Goal: Task Accomplishment & Management: Complete application form

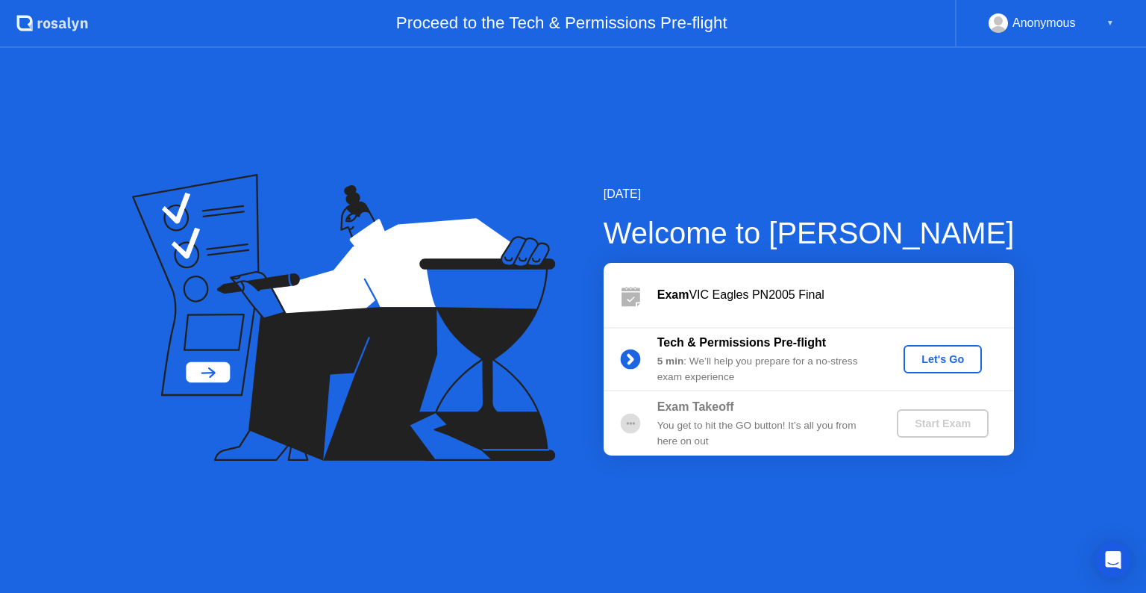
click at [934, 355] on div "Let's Go" at bounding box center [943, 359] width 66 height 12
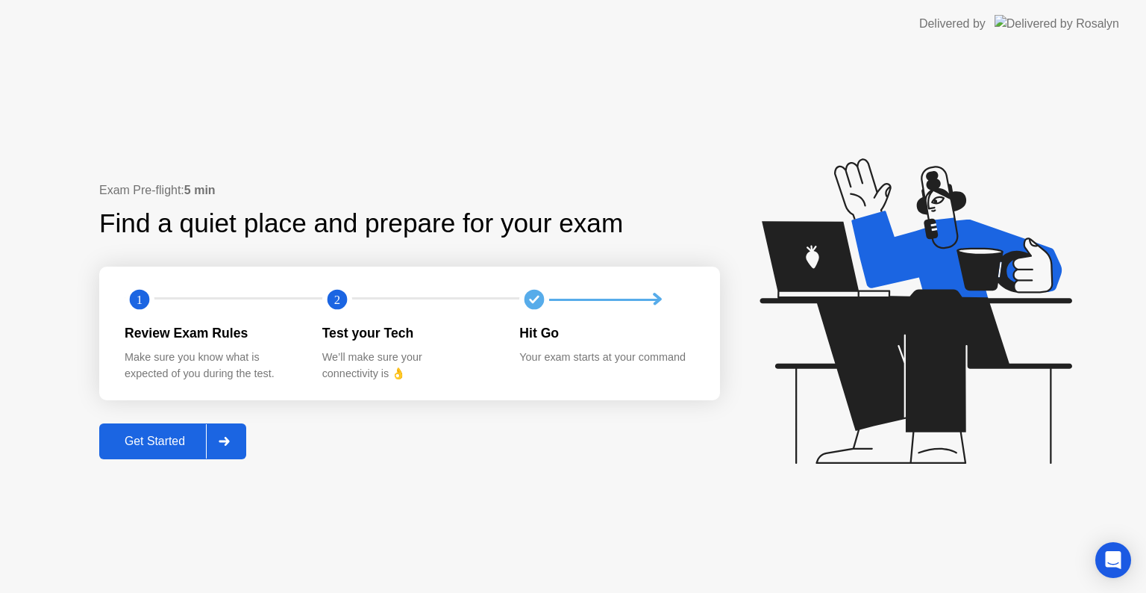
click at [234, 448] on div at bounding box center [224, 441] width 36 height 34
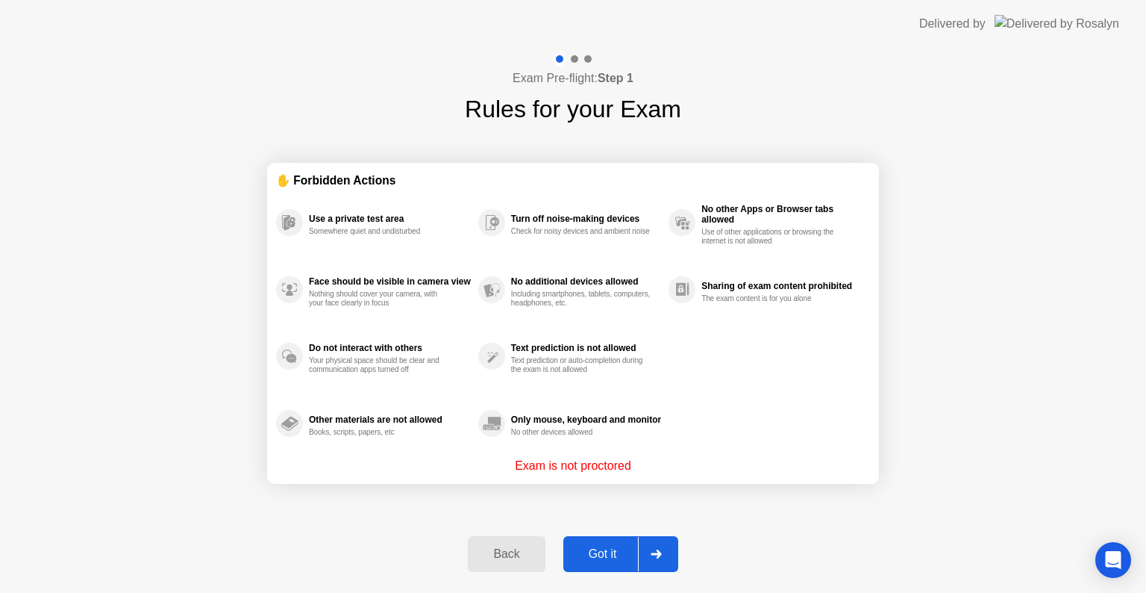
click at [658, 553] on icon at bounding box center [656, 553] width 10 height 9
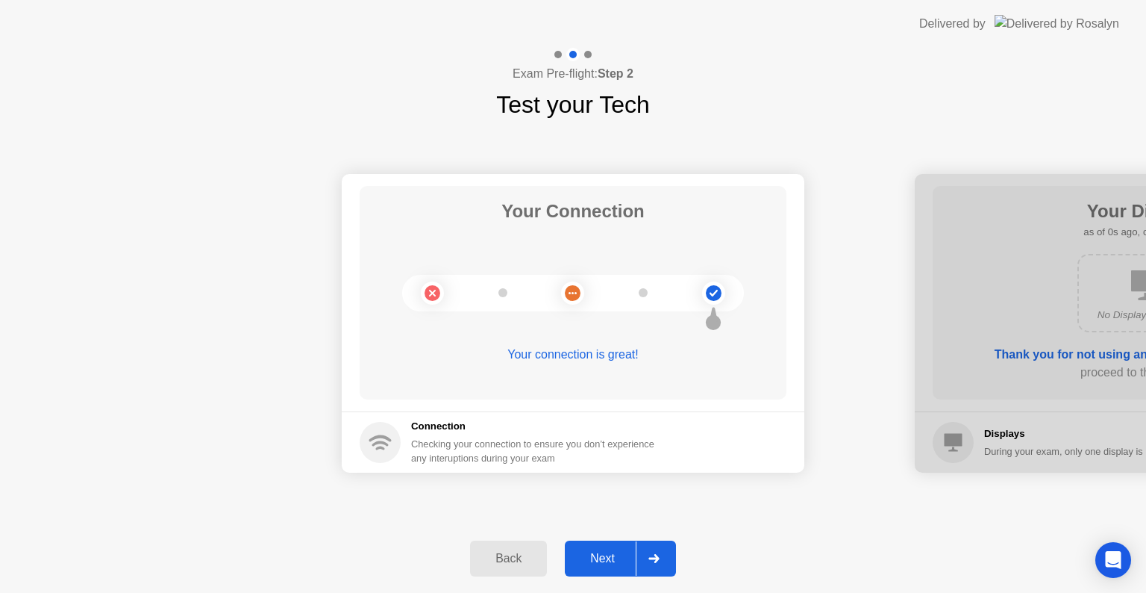
click at [650, 542] on div at bounding box center [654, 558] width 36 height 34
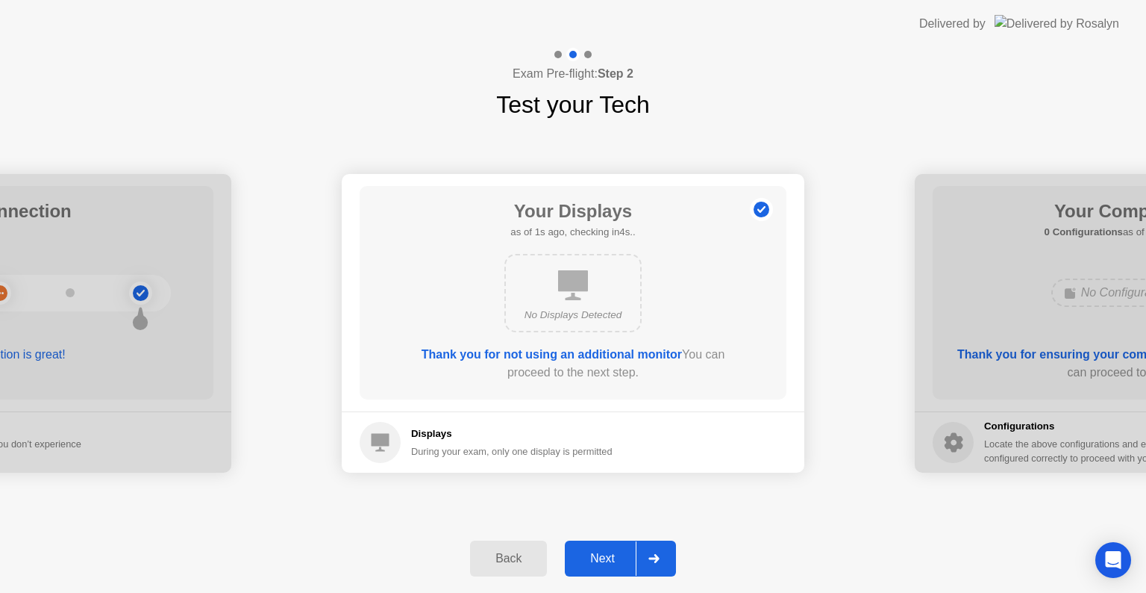
click at [656, 558] on icon at bounding box center [654, 558] width 10 height 9
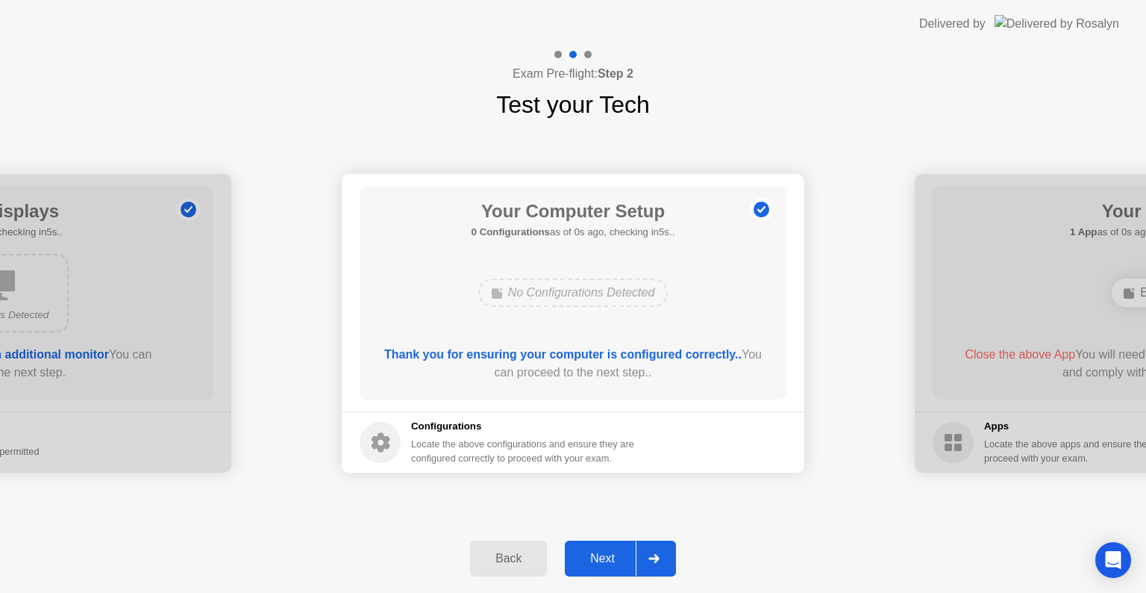
click at [656, 558] on icon at bounding box center [654, 558] width 10 height 9
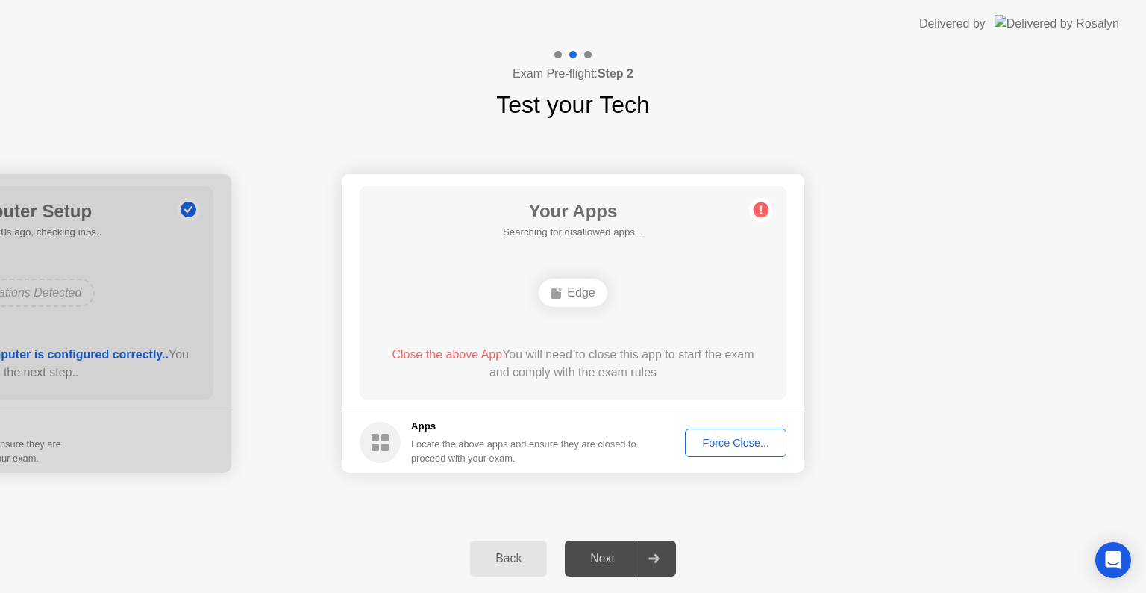
click at [656, 558] on icon at bounding box center [654, 558] width 10 height 9
click at [739, 440] on div "Force Close..." at bounding box center [735, 443] width 91 height 12
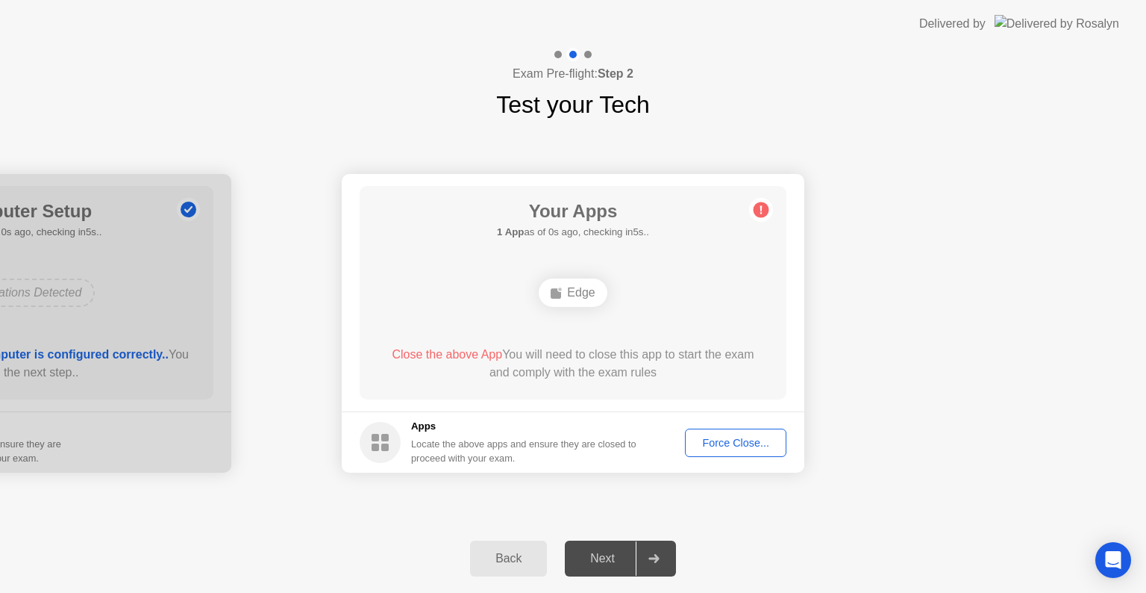
click at [723, 446] on div "Force Close..." at bounding box center [735, 443] width 91 height 12
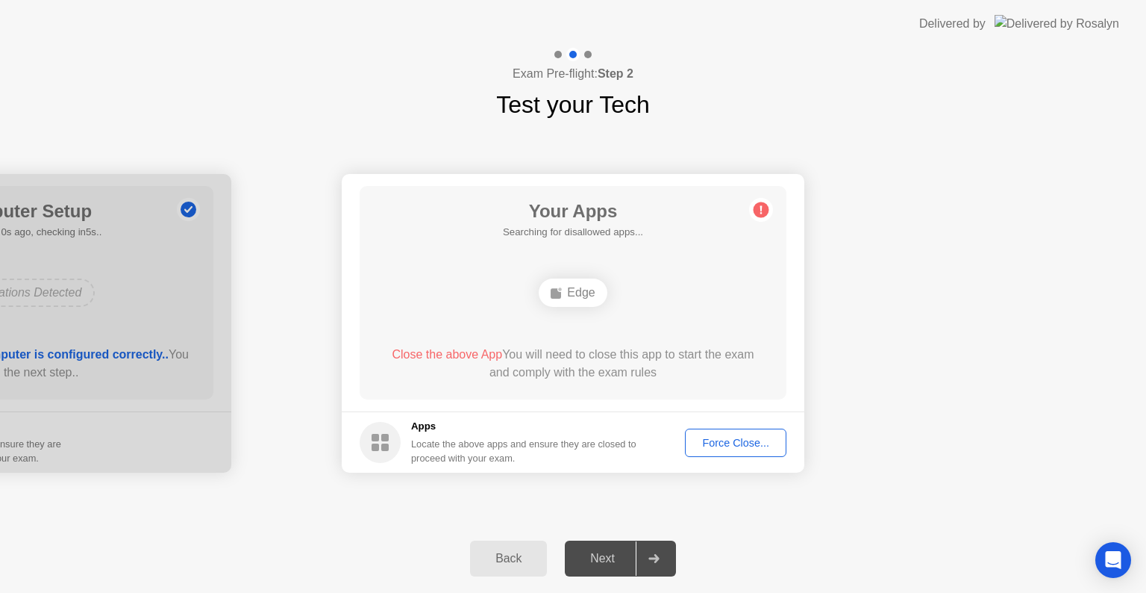
click at [729, 448] on div "Force Close..." at bounding box center [735, 443] width 91 height 12
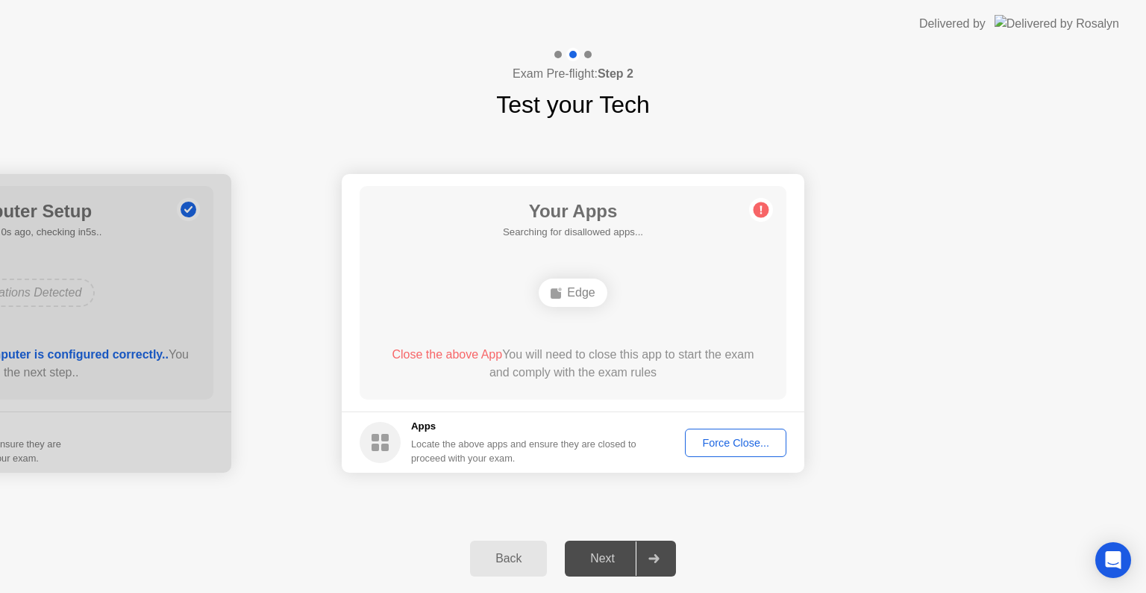
click at [696, 451] on button "Force Close..." at bounding box center [736, 442] width 102 height 28
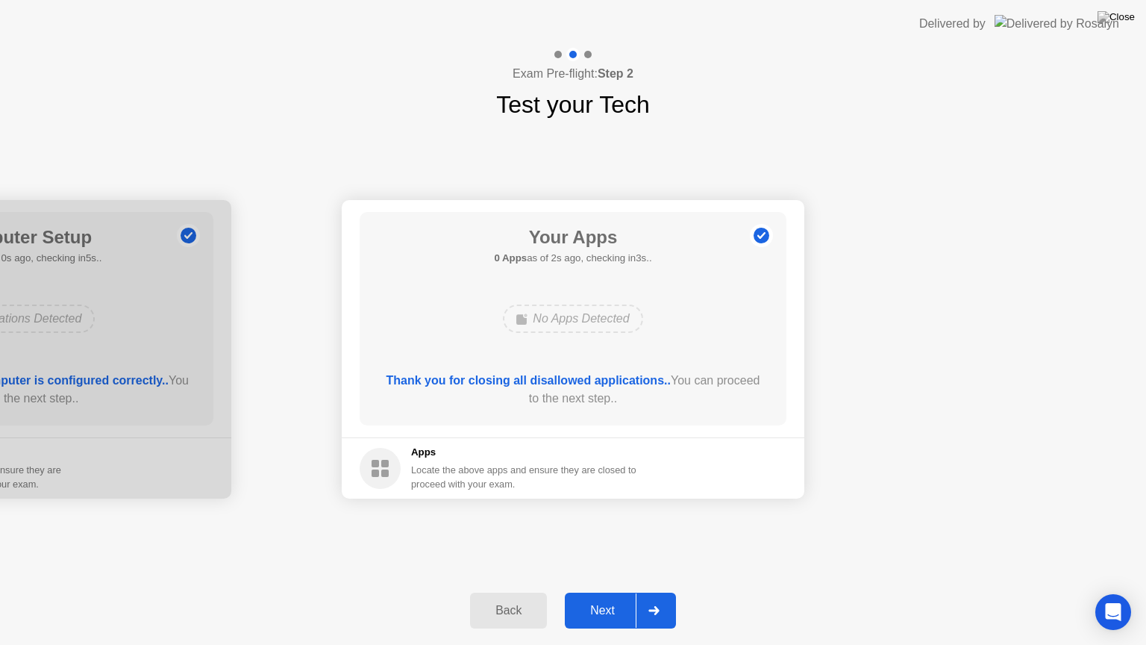
click at [659, 592] on div at bounding box center [654, 610] width 36 height 34
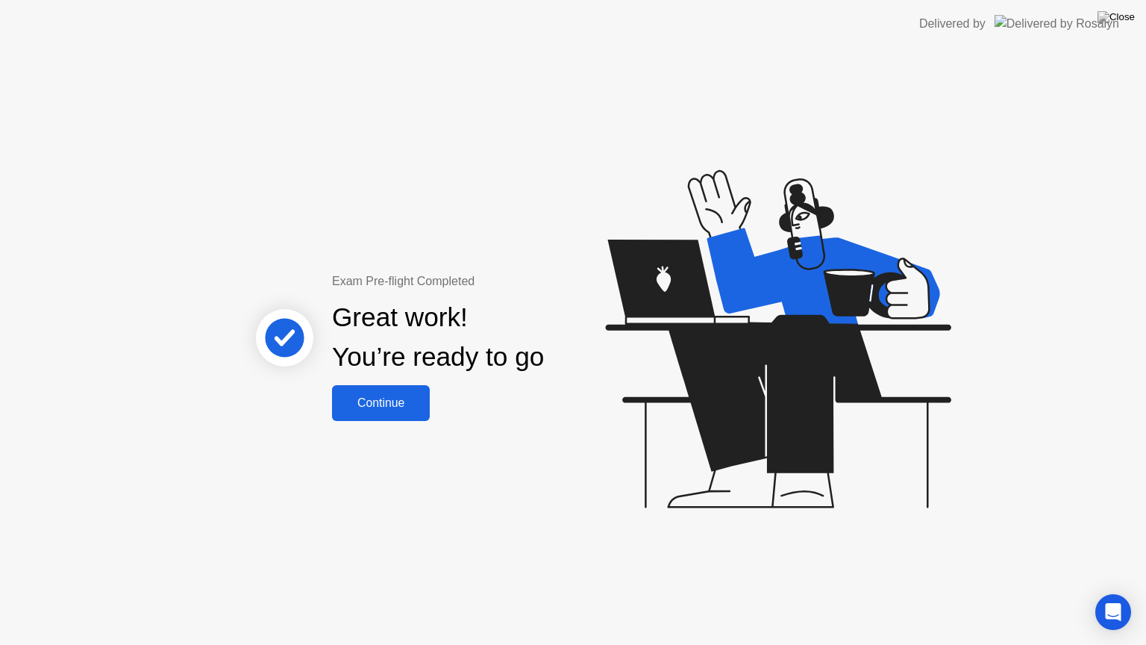
click at [361, 401] on div "Continue" at bounding box center [381, 402] width 89 height 13
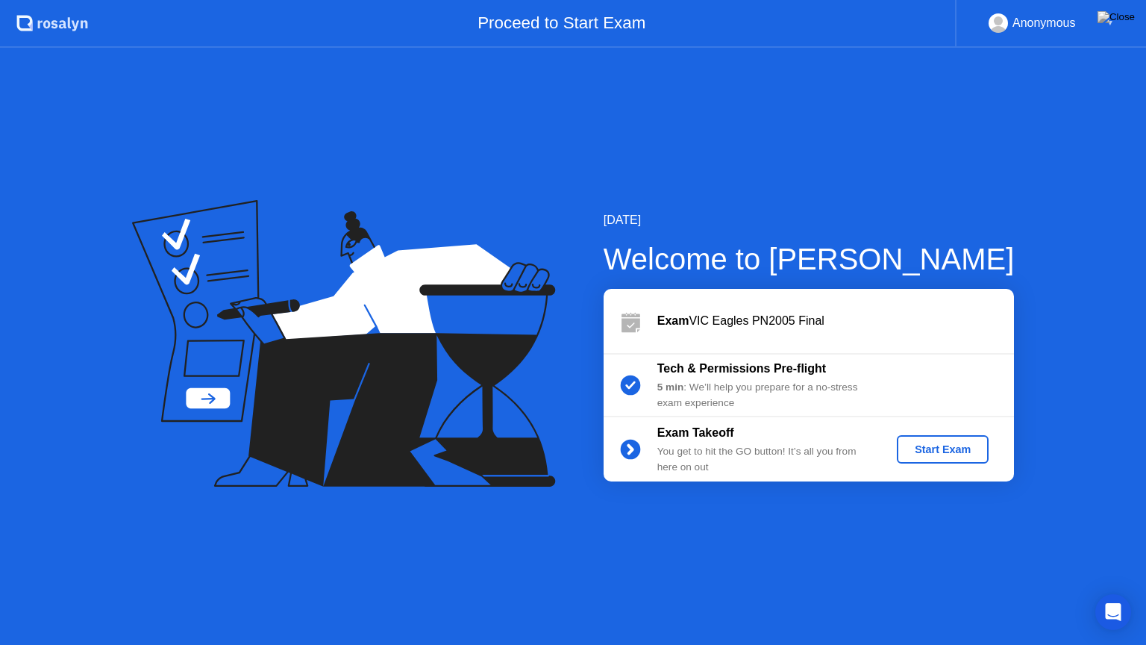
click at [932, 443] on div "Start Exam" at bounding box center [943, 449] width 80 height 12
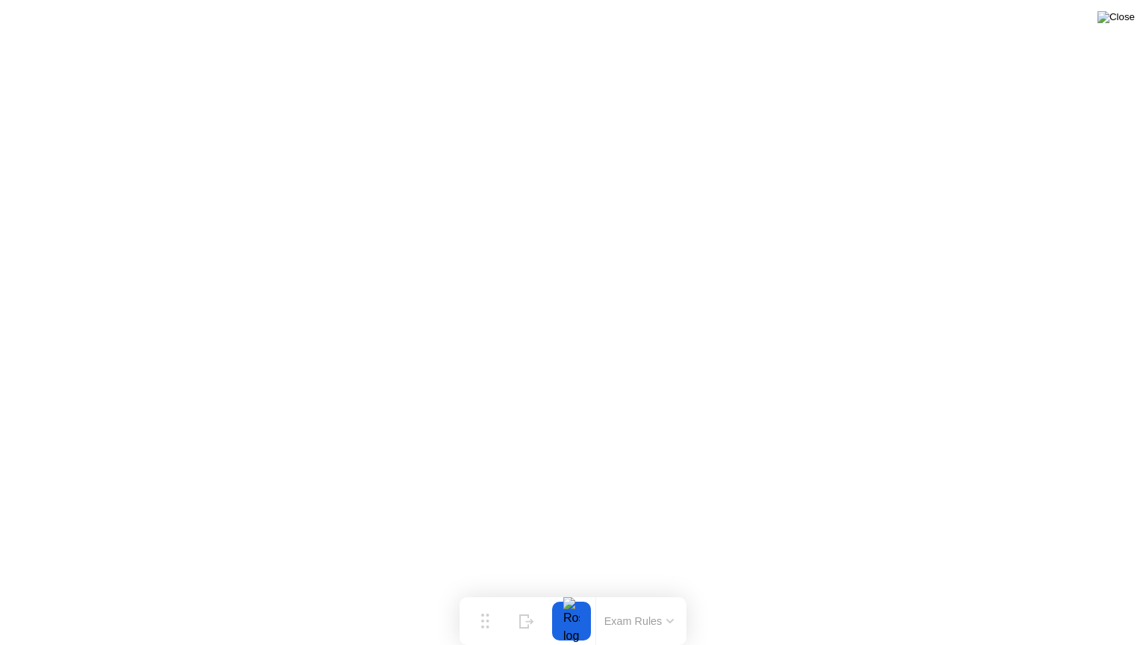
click at [1123, 19] on img at bounding box center [1116, 17] width 37 height 12
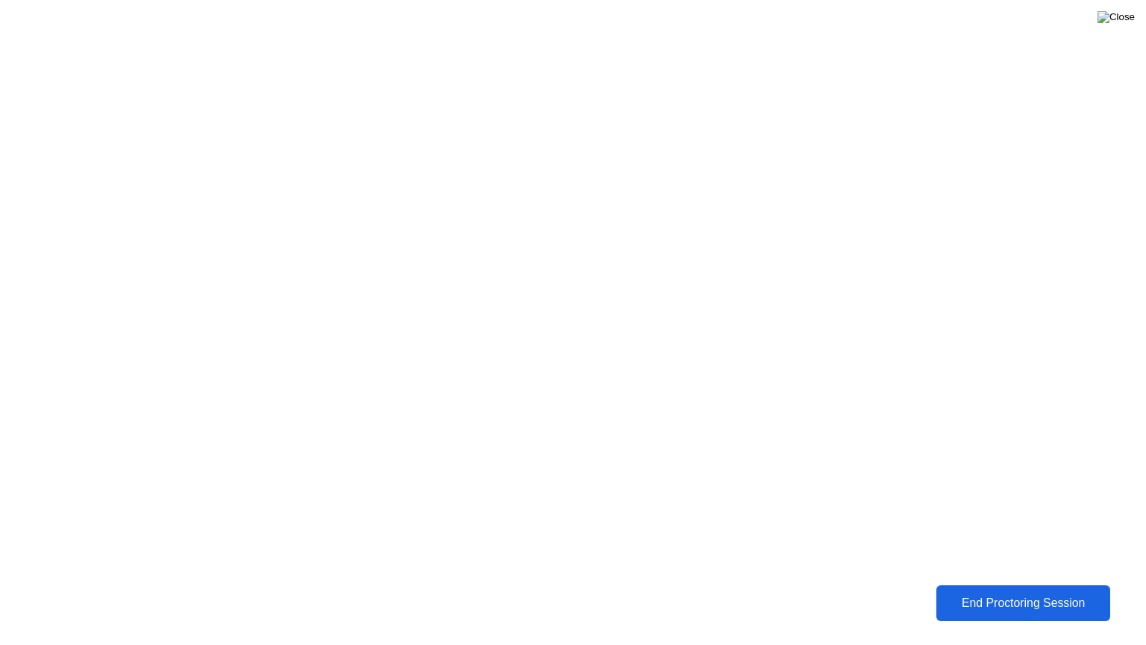
click at [1127, 21] on img at bounding box center [1116, 17] width 37 height 12
